Goal: Navigation & Orientation: Understand site structure

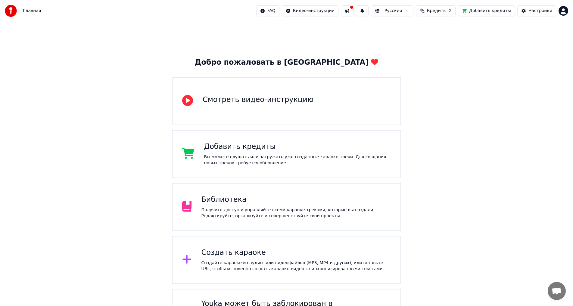
click at [306, 215] on div "Получите доступ и управляйте всеми караоке-треками, которые вы создали. Редакти…" at bounding box center [296, 213] width 190 height 12
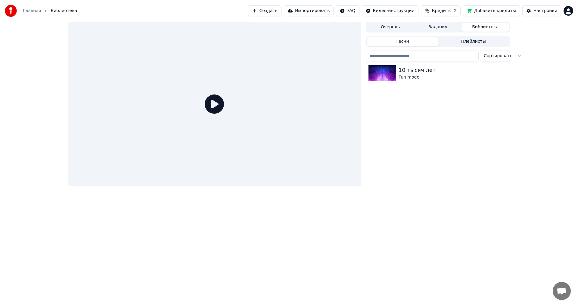
click at [440, 25] on button "Задания" at bounding box center [438, 27] width 48 height 9
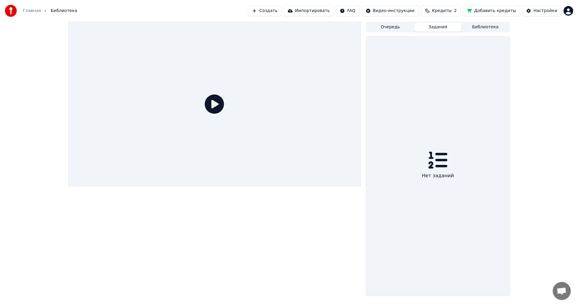
click at [481, 24] on button "Библиотека" at bounding box center [485, 27] width 48 height 9
click at [474, 41] on button "Плейлисты" at bounding box center [473, 41] width 71 height 9
click at [409, 42] on button "Песни" at bounding box center [402, 41] width 71 height 9
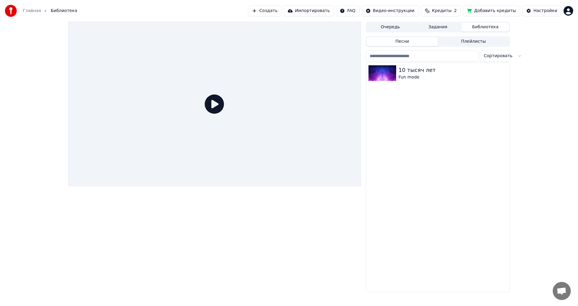
click at [388, 26] on button "Очередь" at bounding box center [391, 27] width 48 height 9
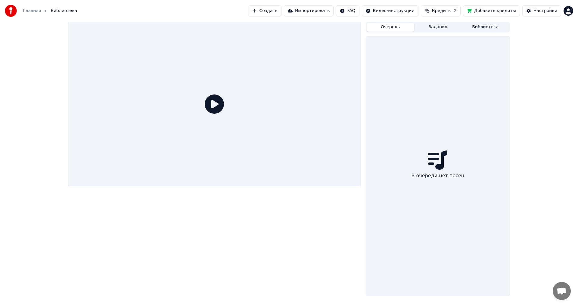
click at [444, 27] on button "Задания" at bounding box center [438, 27] width 48 height 9
click at [481, 27] on button "Библиотека" at bounding box center [485, 27] width 48 height 9
